Goal: Find specific page/section: Find specific page/section

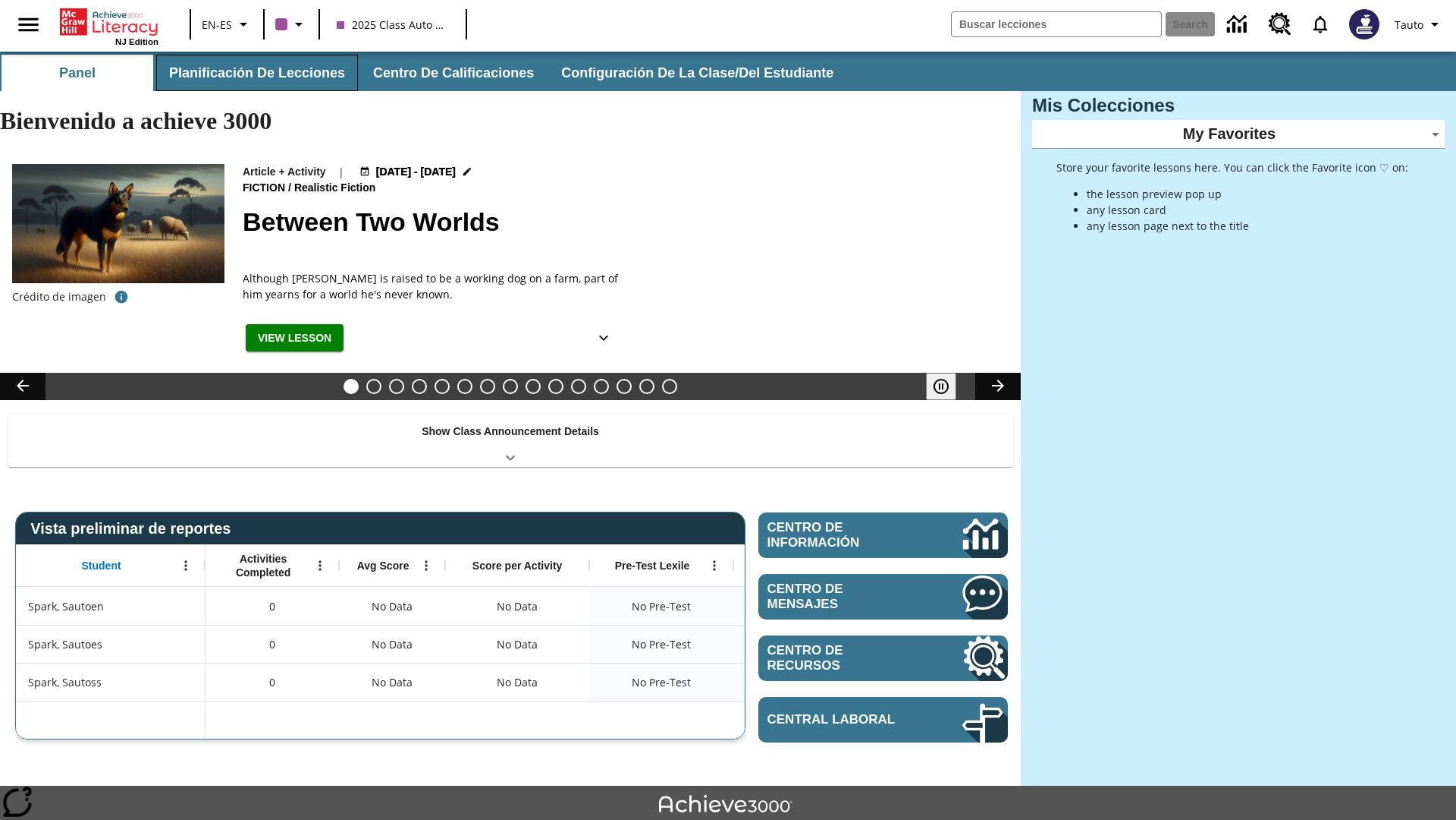
click at [254, 73] on button "Planificación de lecciones" at bounding box center [257, 73] width 201 height 37
